Goal: Find specific page/section: Find specific page/section

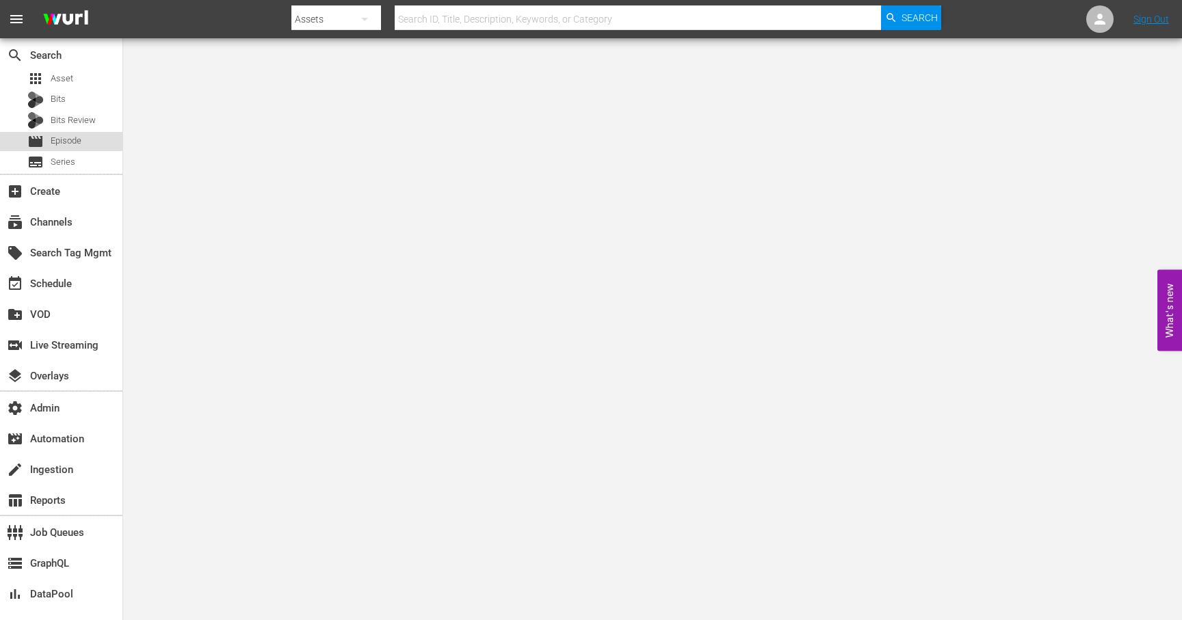
click at [72, 144] on span "Episode" at bounding box center [66, 141] width 31 height 14
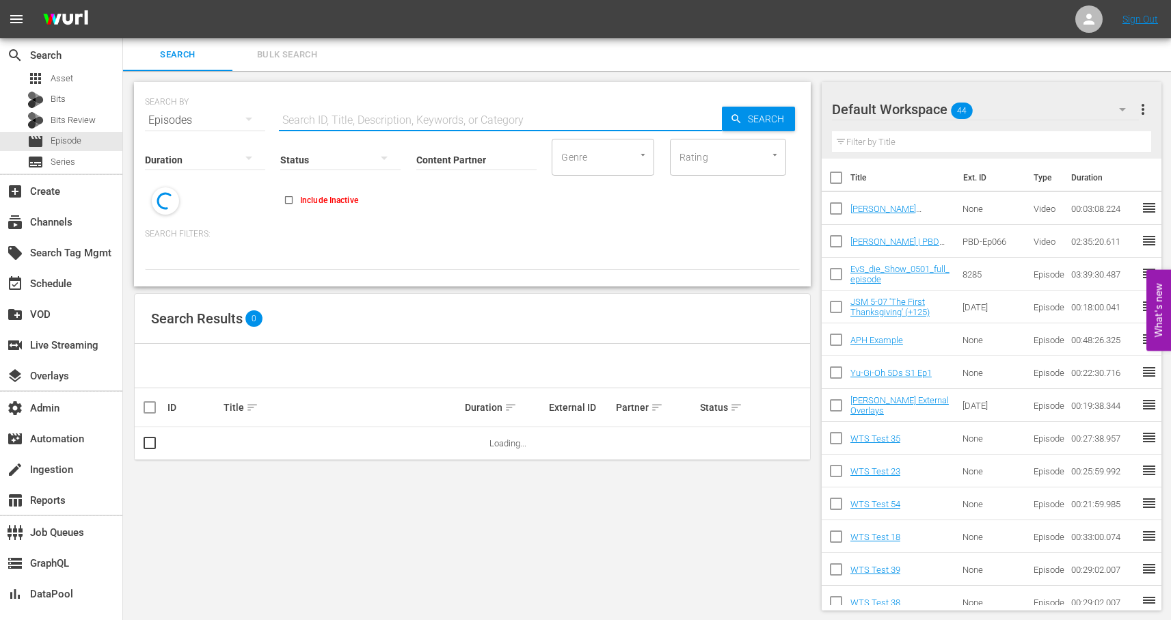
click at [299, 118] on input "text" at bounding box center [500, 120] width 443 height 33
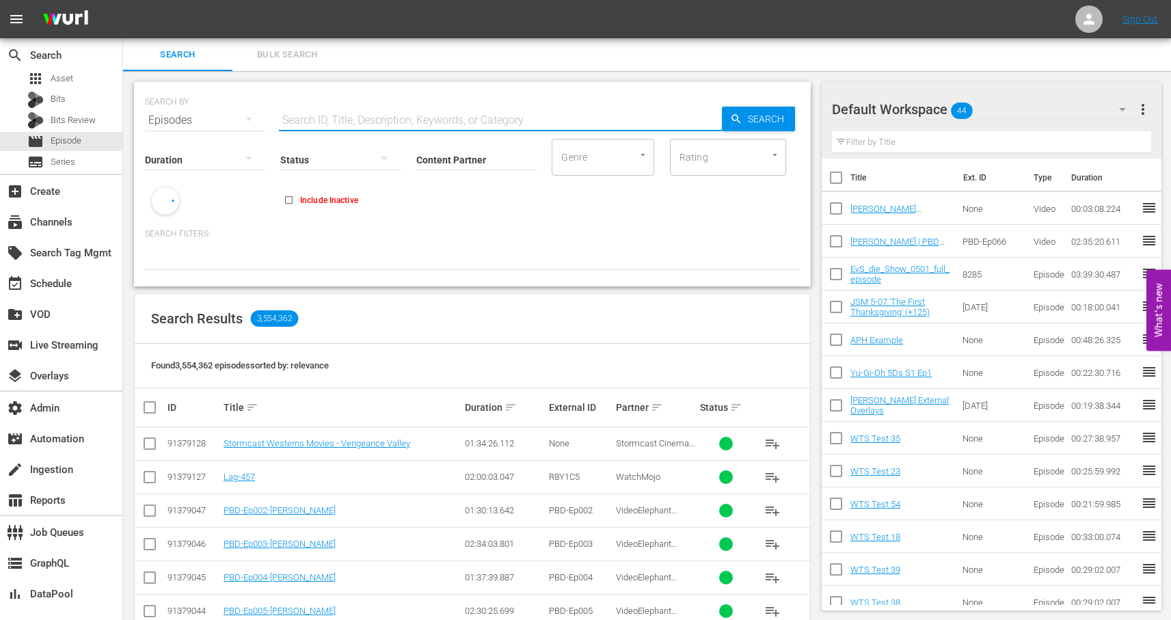
paste input "90536299"
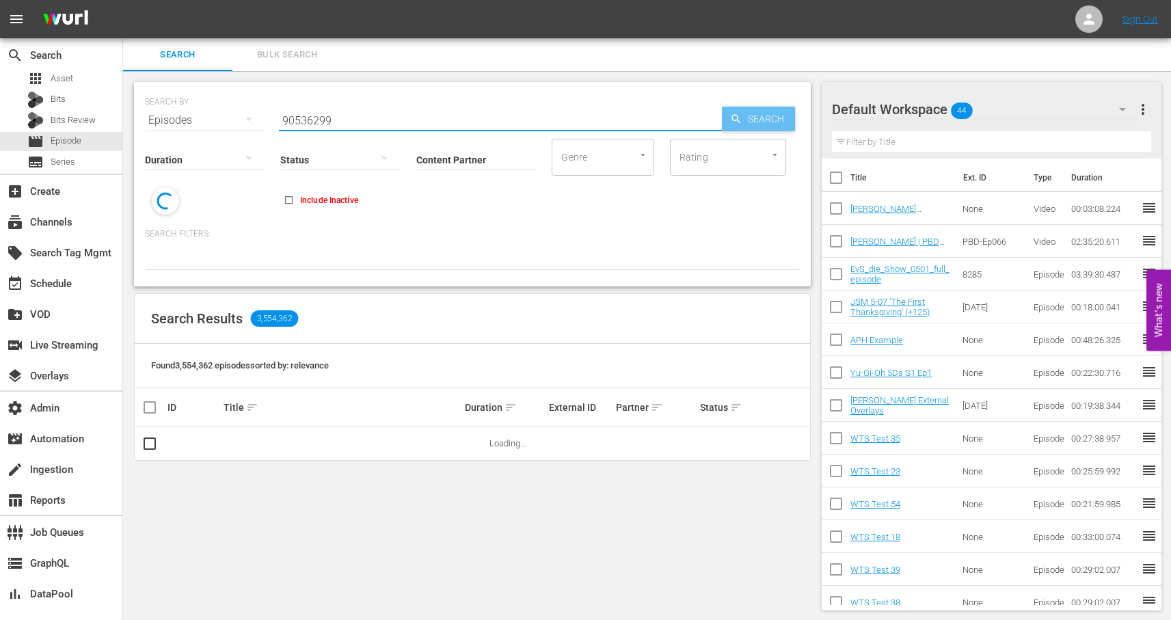
type input "90536299"
click at [743, 122] on span "Search" at bounding box center [769, 119] width 53 height 25
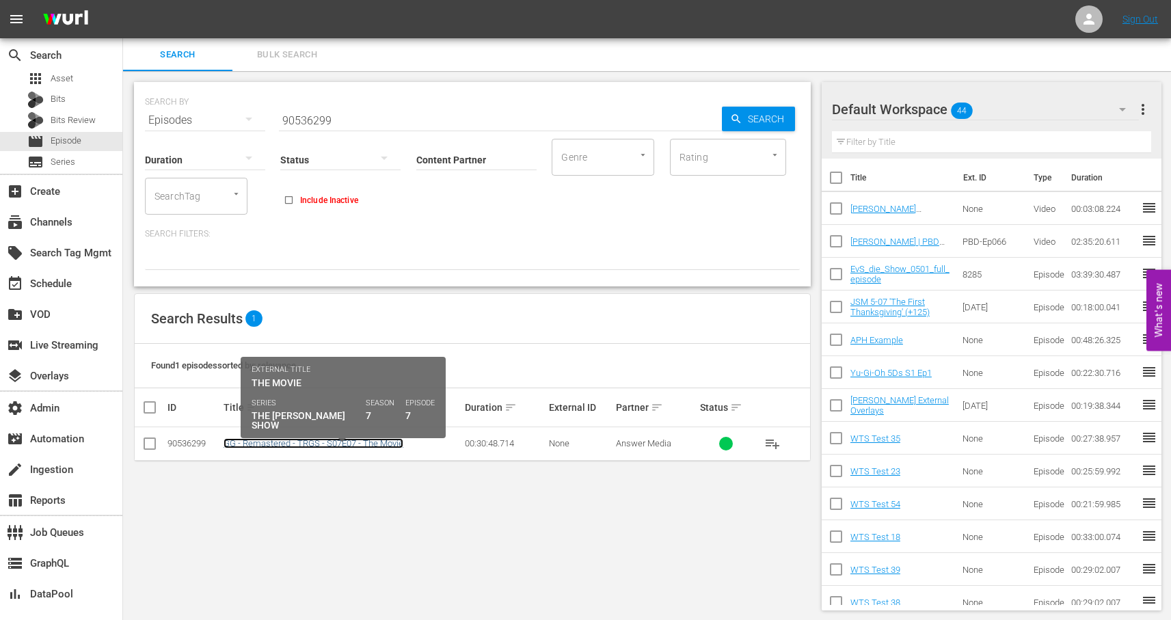
click at [334, 444] on link "GG - Remastered - TRGS - S07E07 - The Movie" at bounding box center [314, 443] width 180 height 10
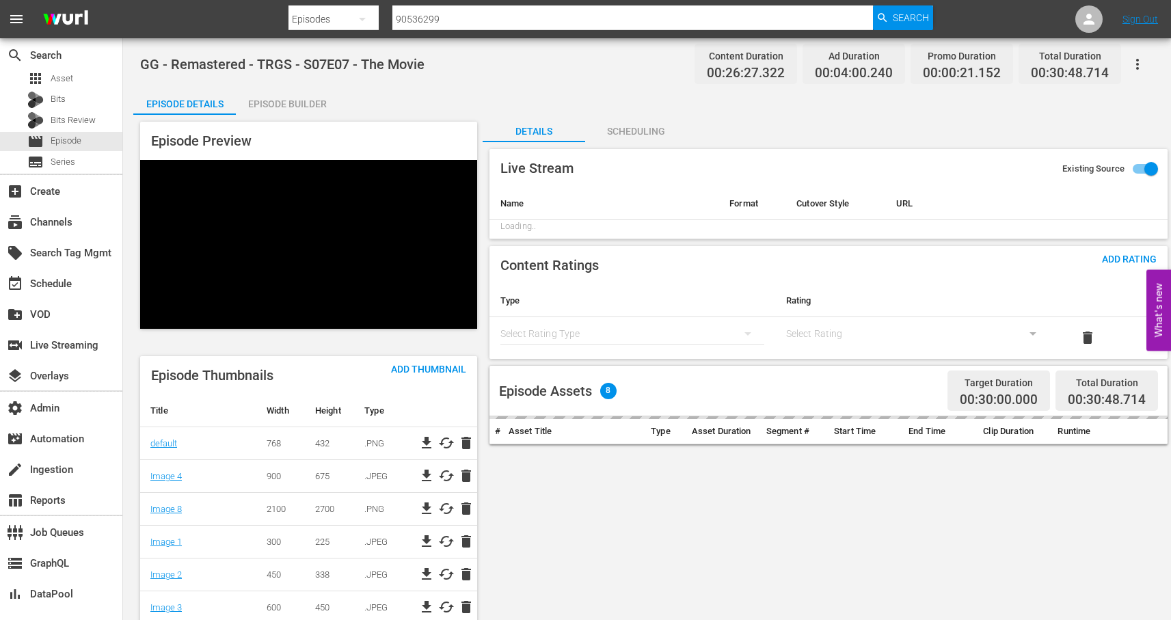
click at [279, 98] on div "Episode Builder" at bounding box center [287, 104] width 103 height 33
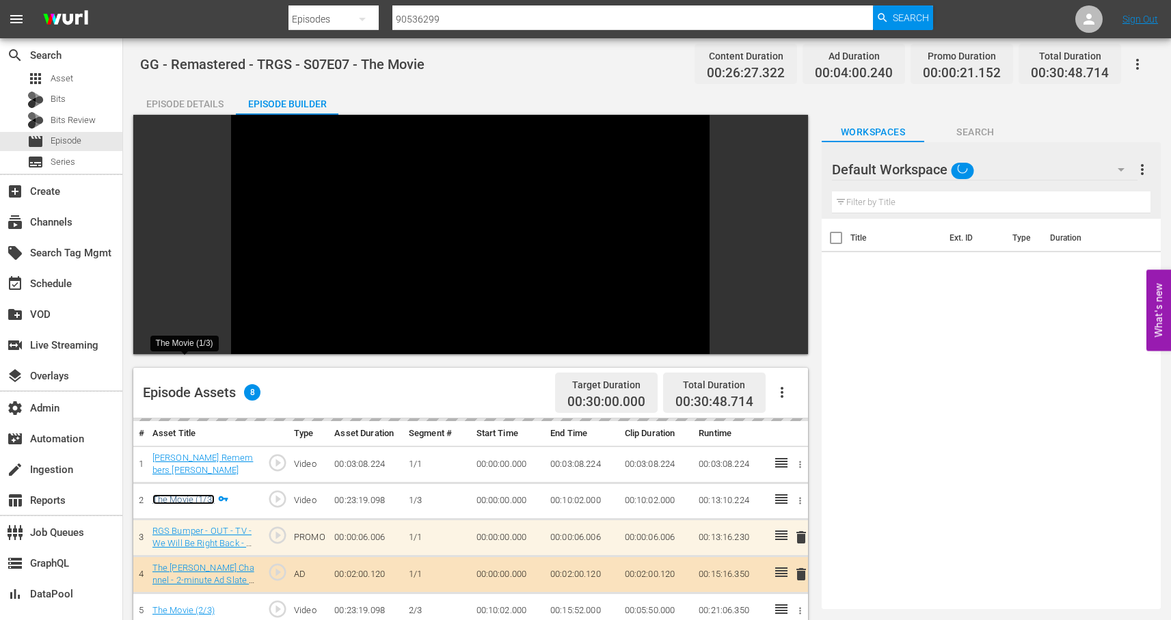
click at [199, 494] on link "The Movie (1/3)" at bounding box center [183, 499] width 62 height 10
